Goal: Find specific page/section: Find specific page/section

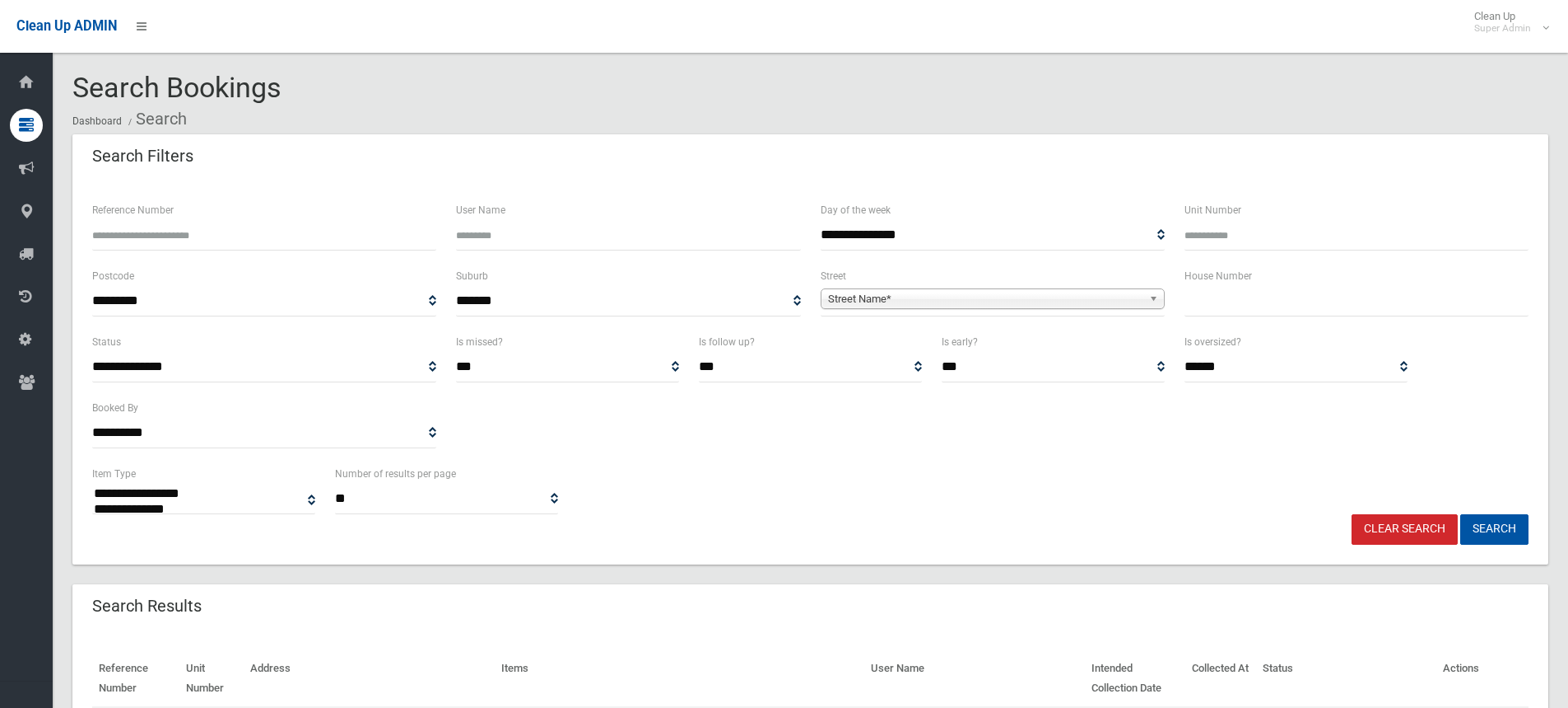
select select
click at [1259, 311] on input "text" at bounding box center [1357, 300] width 344 height 30
type input "*"
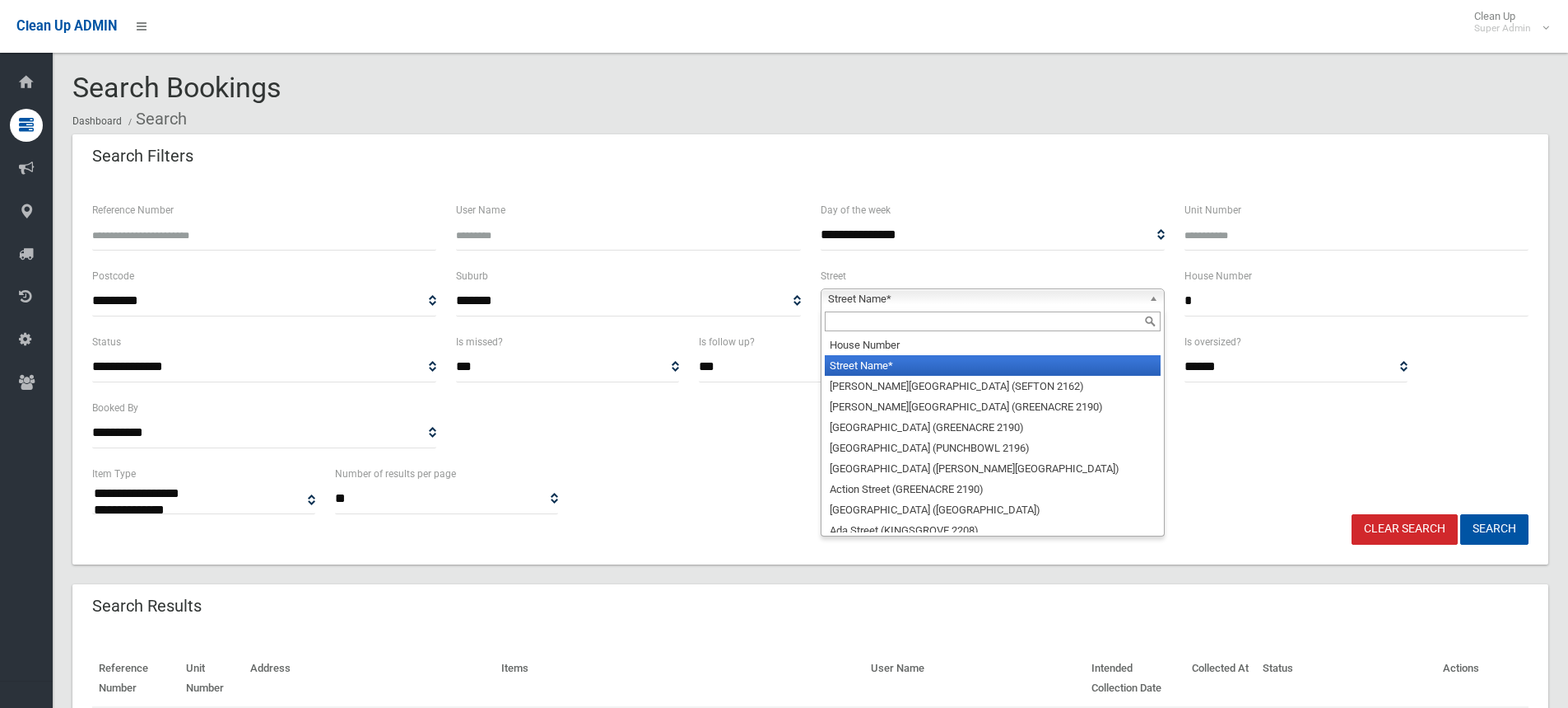
click at [863, 293] on span "Street Name*" at bounding box center [985, 299] width 315 height 20
click at [859, 322] on input "text" at bounding box center [992, 321] width 336 height 20
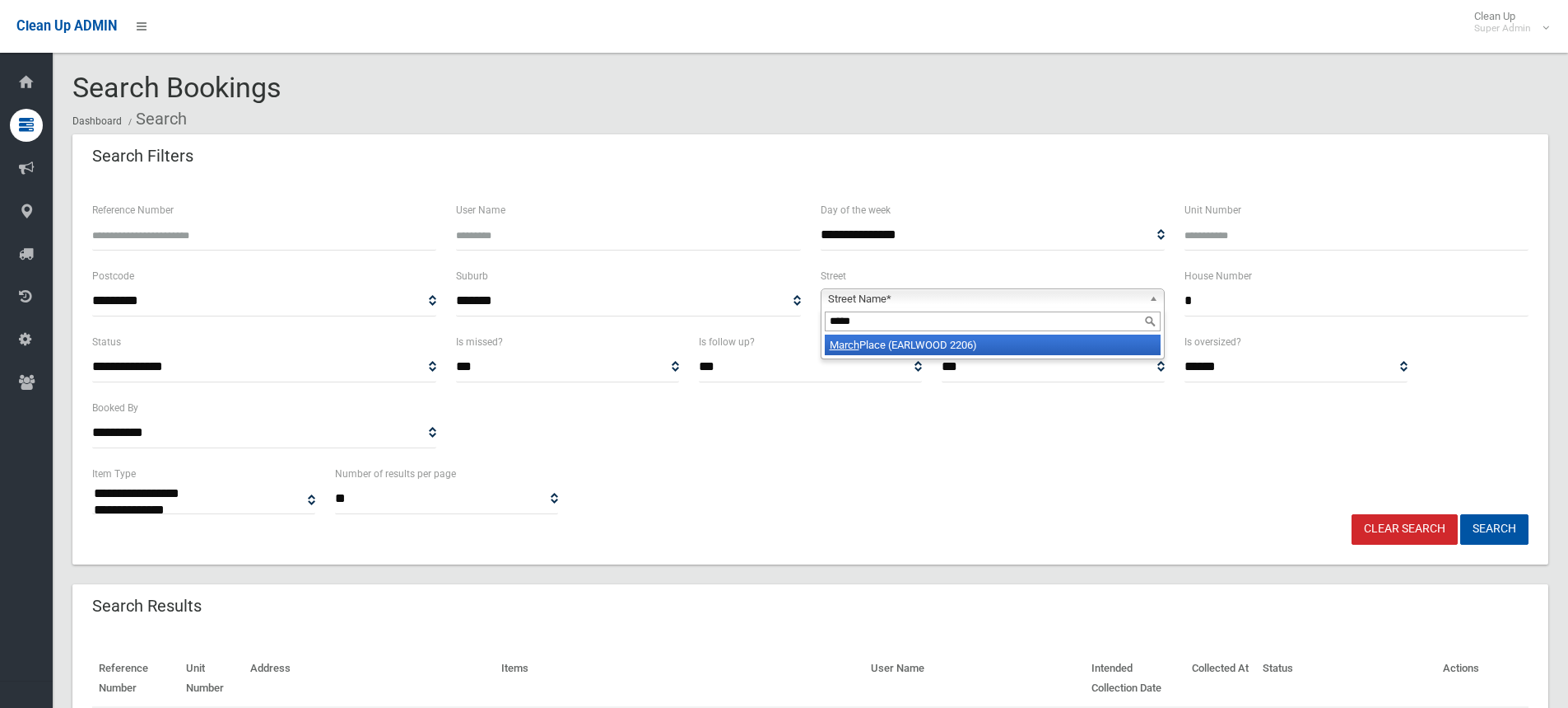
type input "*****"
click at [875, 345] on li "March Place (EARLWOOD 2206)" at bounding box center [992, 344] width 336 height 20
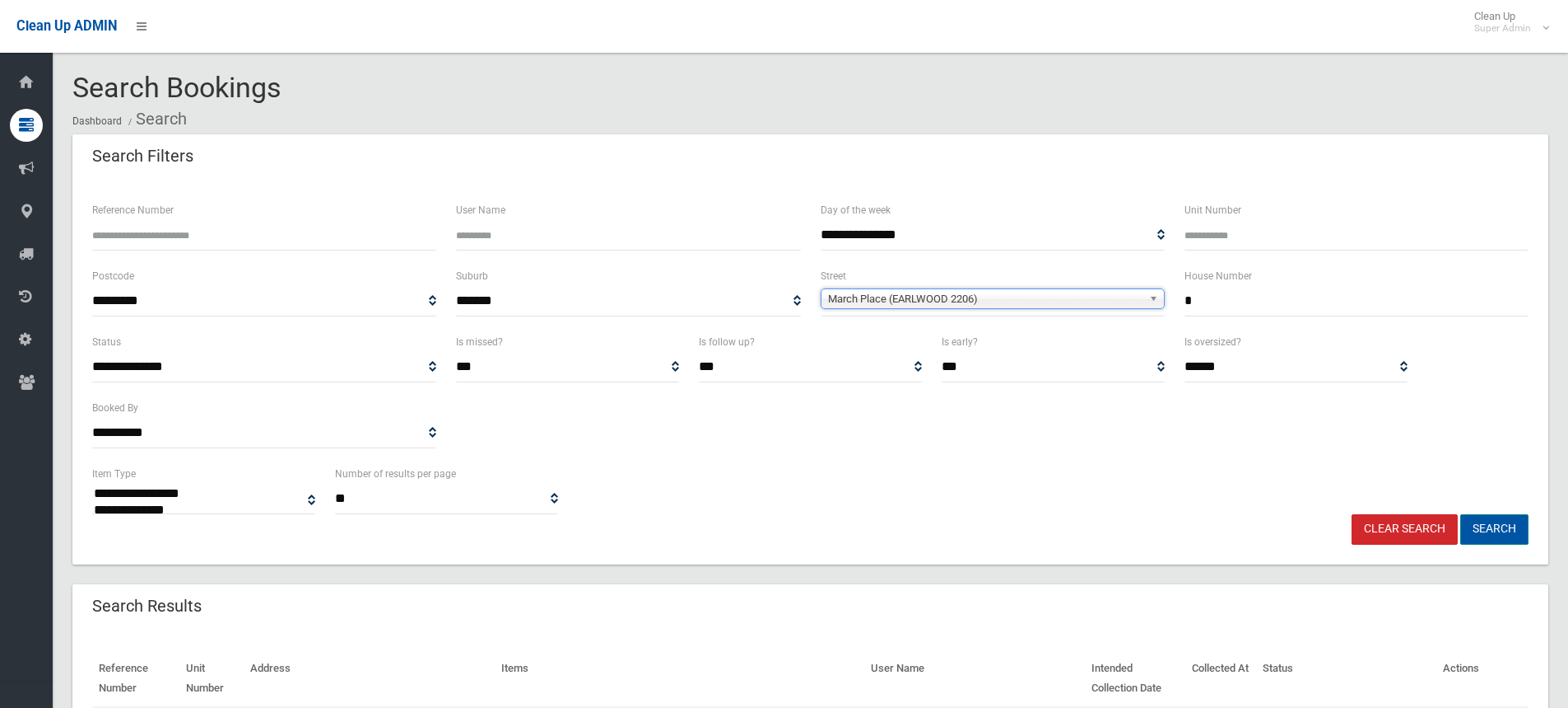
click at [1502, 537] on button "Search" at bounding box center [1495, 529] width 68 height 30
select select
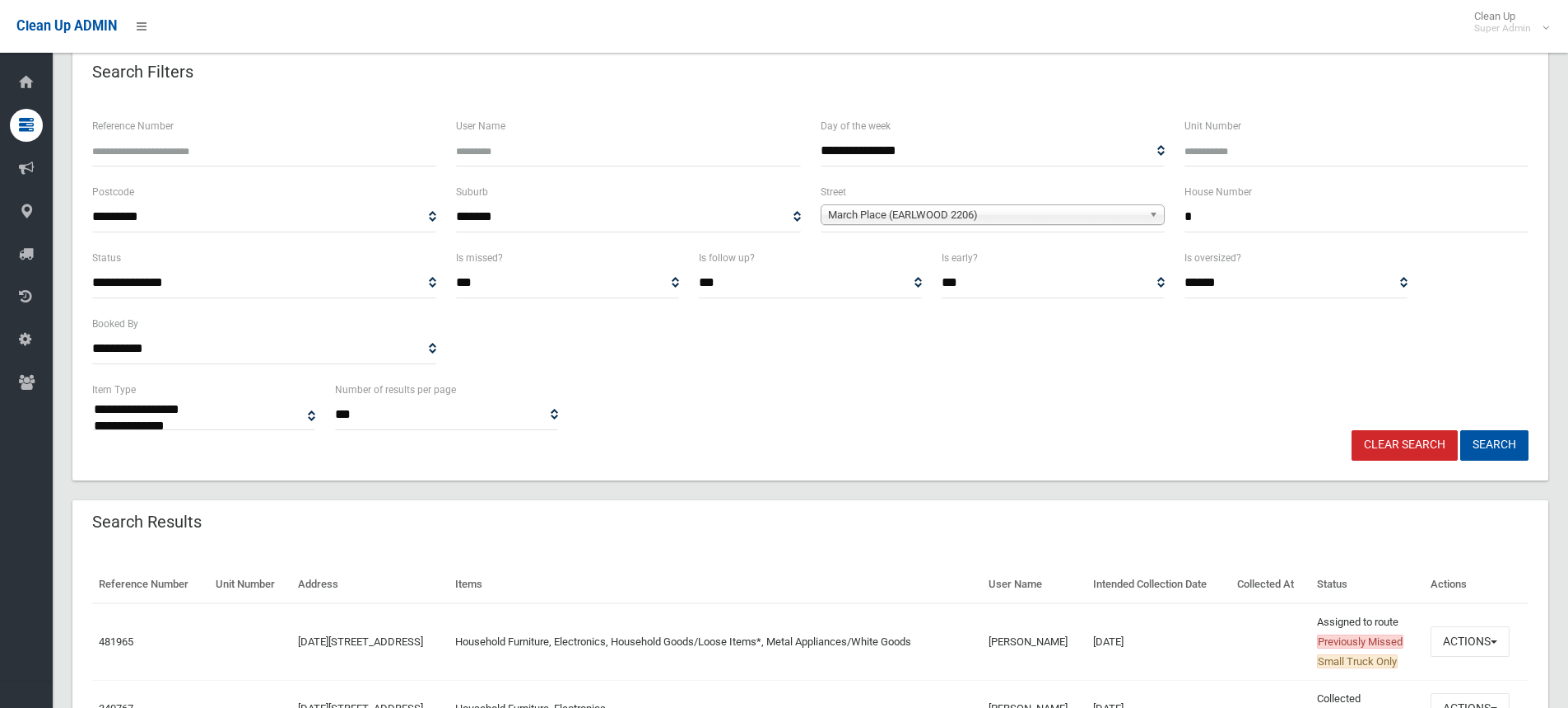
scroll to position [240, 0]
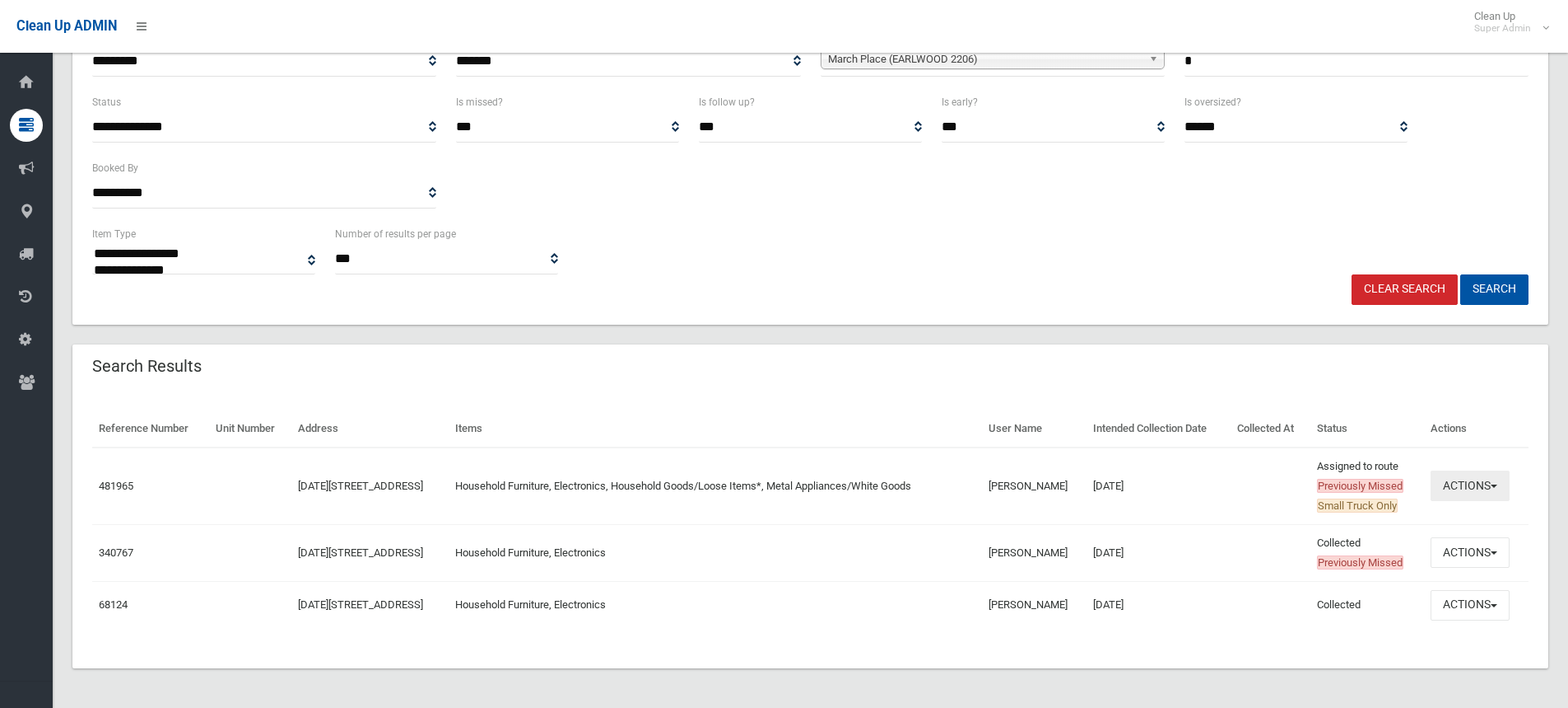
click at [1449, 487] on button "Actions" at bounding box center [1470, 485] width 79 height 30
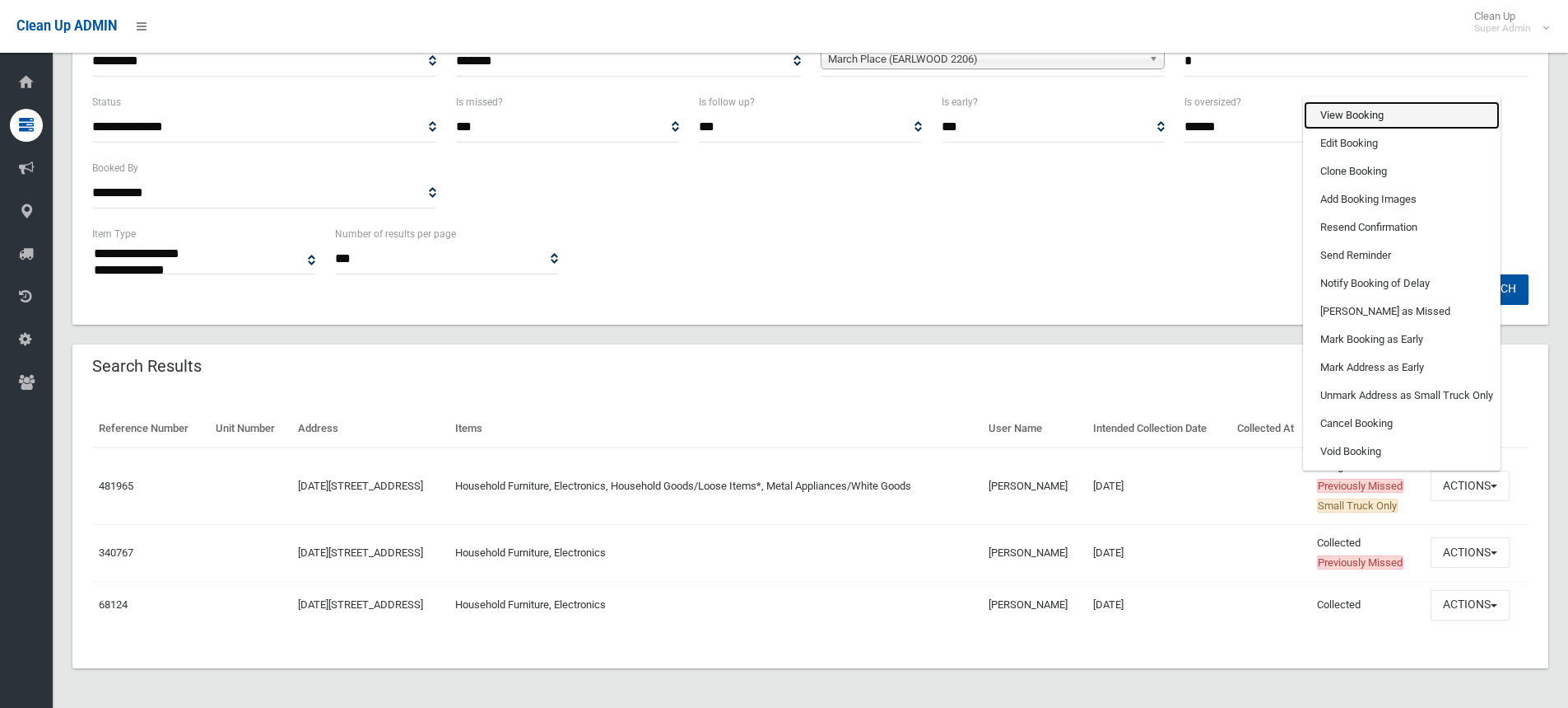
click at [1366, 118] on link "View Booking" at bounding box center [1401, 115] width 196 height 28
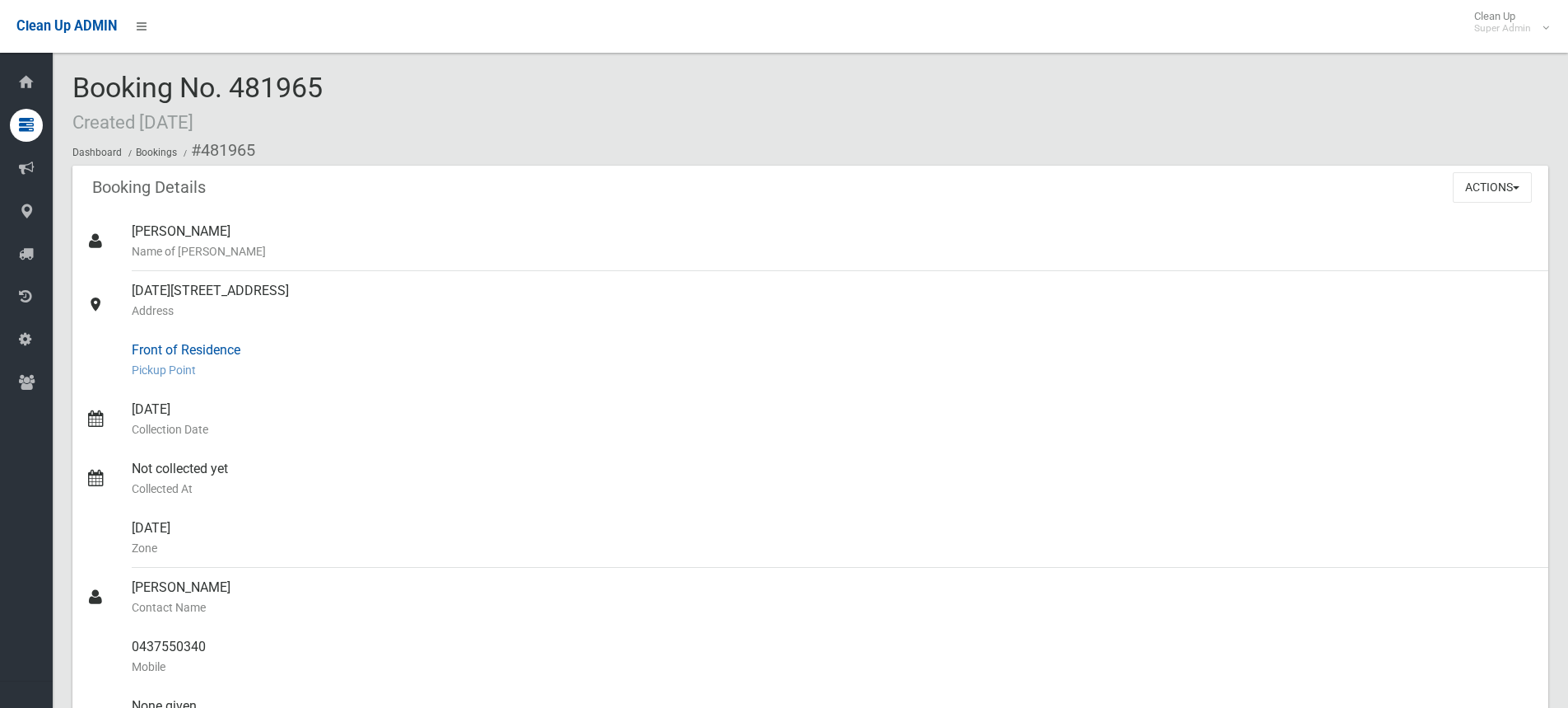
click at [596, 364] on small "Pickup Point" at bounding box center [833, 370] width 1403 height 20
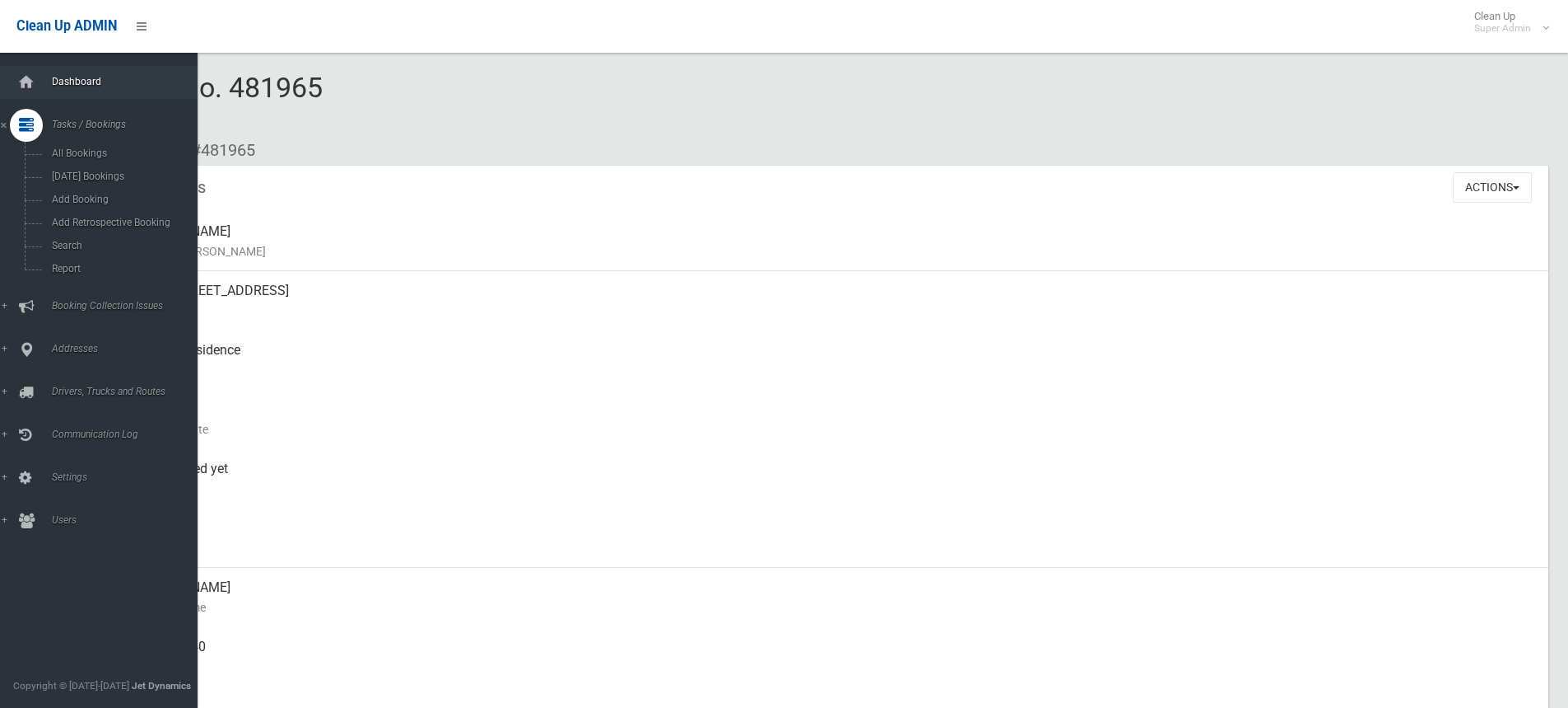
click at [86, 84] on span "Dashboard" at bounding box center [128, 82] width 163 height 12
